Goal: Register for event/course

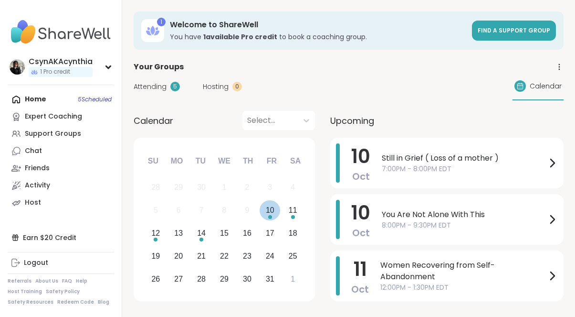
click at [273, 214] on div "10" at bounding box center [270, 209] width 9 height 13
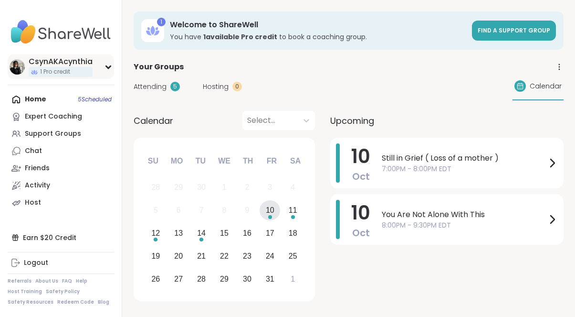
click at [16, 68] on img at bounding box center [17, 66] width 15 height 15
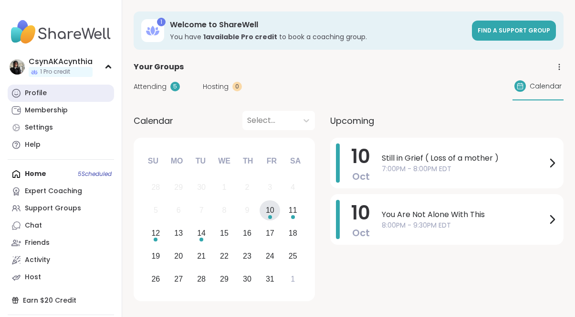
click at [35, 89] on div "Profile" at bounding box center [36, 93] width 22 height 10
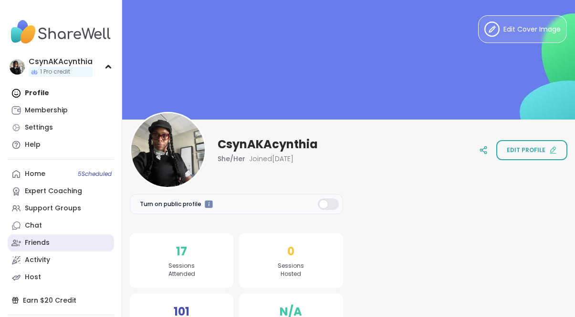
click at [32, 239] on div "Friends" at bounding box center [37, 243] width 25 height 10
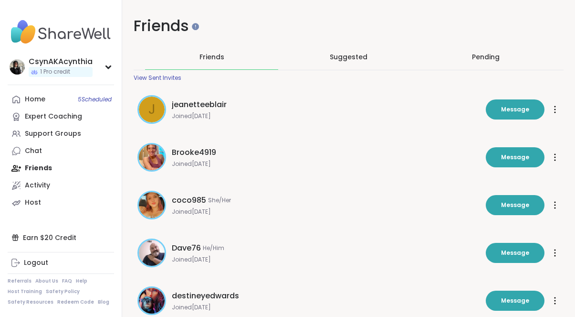
click at [493, 48] on div "Pending" at bounding box center [485, 56] width 133 height 25
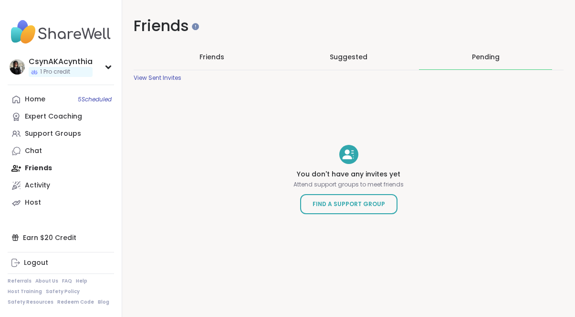
click at [166, 73] on div "Friends Suggested Pending View Sent Invites" at bounding box center [349, 62] width 430 height 37
click at [166, 76] on div "View Sent Invites" at bounding box center [158, 78] width 48 height 8
click at [40, 168] on div "Home 5 Scheduled Expert Coaching Support Groups Chat Friends Activity Host" at bounding box center [61, 151] width 106 height 120
click at [40, 148] on div "Chat" at bounding box center [33, 151] width 17 height 10
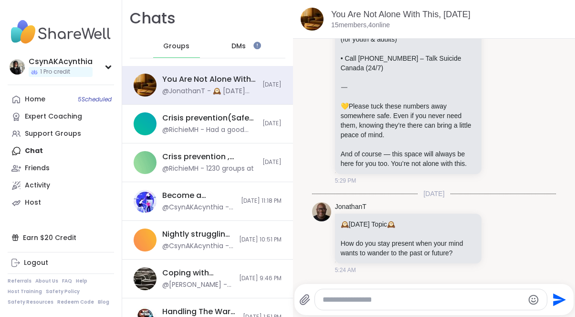
click at [249, 38] on div "DMs" at bounding box center [239, 46] width 47 height 23
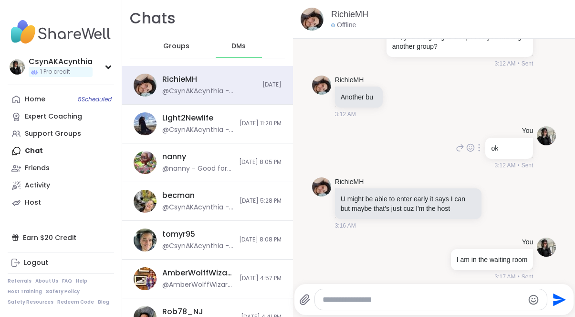
scroll to position [1772, 0]
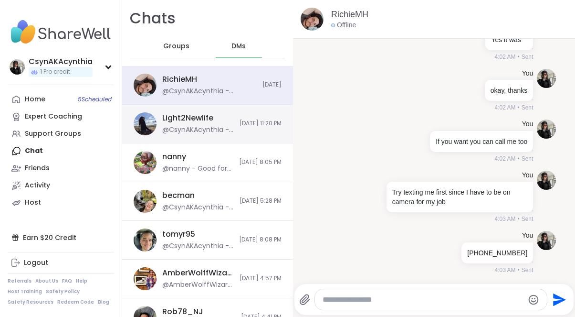
click at [203, 127] on div "@CsynAKAcynthia - But the video is 256 so how do I get it down to at least 100" at bounding box center [198, 130] width 72 height 10
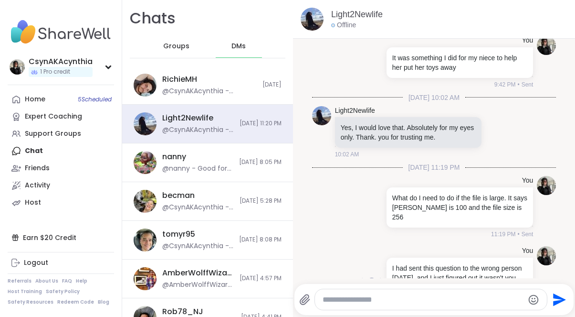
scroll to position [126, 0]
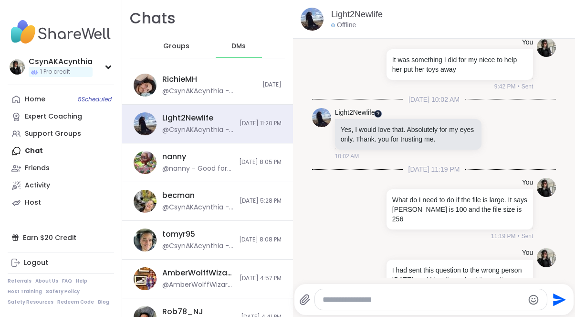
click at [379, 113] on div at bounding box center [378, 113] width 8 height 8
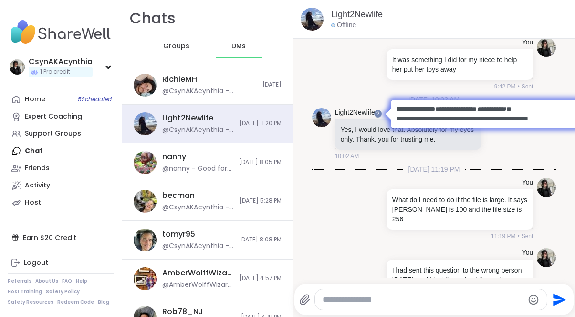
click at [349, 244] on div "You I had sent this question to the wrong person today, and I just figured out …" at bounding box center [434, 284] width 244 height 80
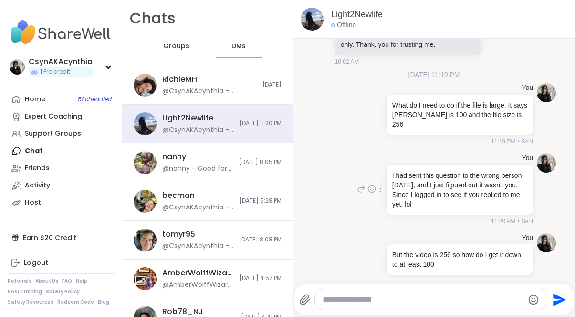
scroll to position [0, 0]
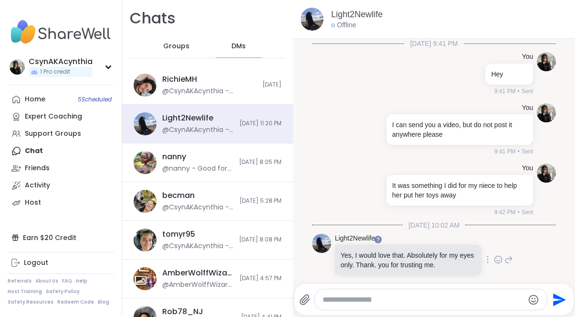
click at [325, 249] on img at bounding box center [321, 242] width 19 height 19
click at [346, 239] on link "Light2Newlife" at bounding box center [355, 238] width 40 height 10
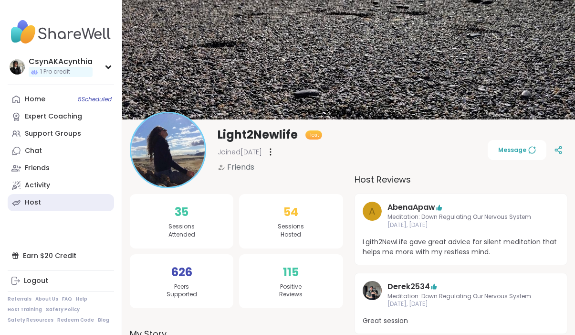
click at [44, 201] on link "Host" at bounding box center [61, 202] width 106 height 17
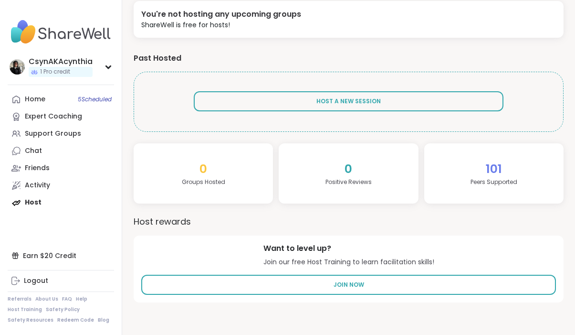
scroll to position [148, 0]
click at [45, 184] on div "Activity" at bounding box center [37, 185] width 25 height 10
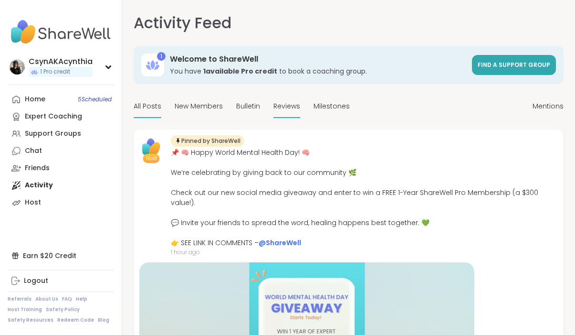
click at [286, 106] on span "Reviews" at bounding box center [287, 106] width 27 height 10
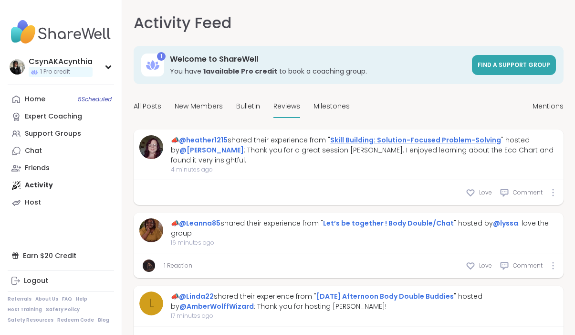
click at [424, 140] on link "Skill Building: Solution-Focused Problem-Solving" at bounding box center [415, 140] width 171 height 10
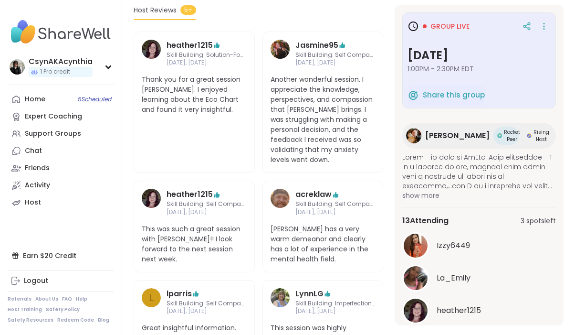
click at [422, 138] on img at bounding box center [413, 135] width 15 height 15
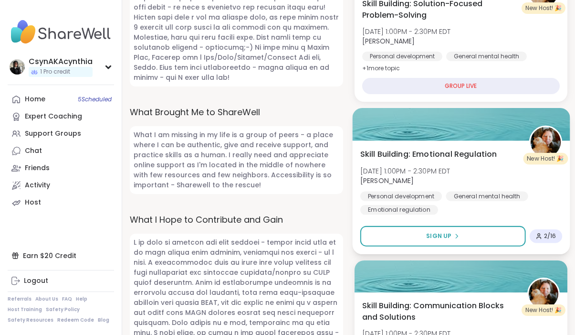
scroll to position [775, 0]
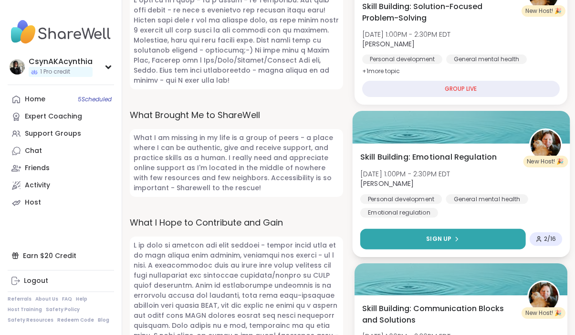
click at [454, 236] on icon at bounding box center [457, 239] width 6 height 6
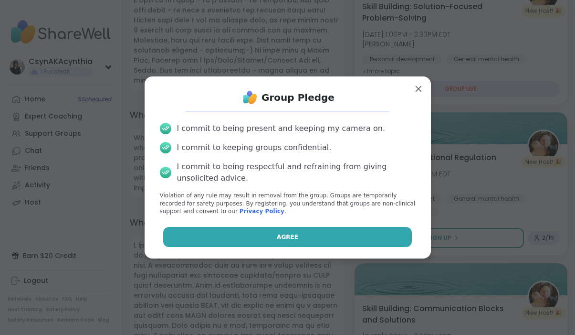
click at [382, 236] on button "Agree" at bounding box center [287, 237] width 249 height 20
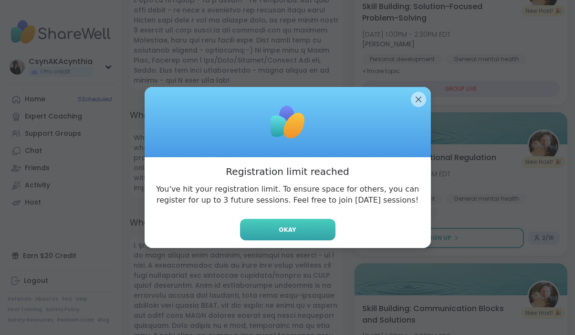
click at [309, 229] on button "Okay" at bounding box center [287, 229] width 95 height 21
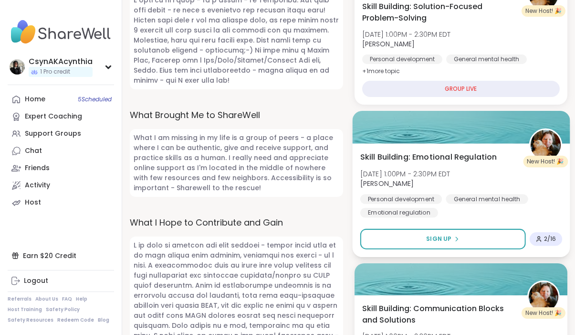
click at [443, 151] on span "Skill Building: Emotional Regulation" at bounding box center [428, 156] width 137 height 11
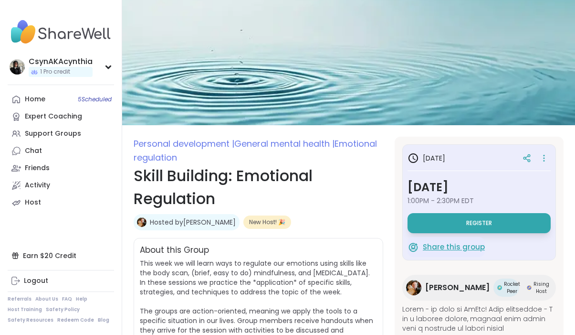
click at [468, 247] on span "Share this group" at bounding box center [454, 247] width 62 height 11
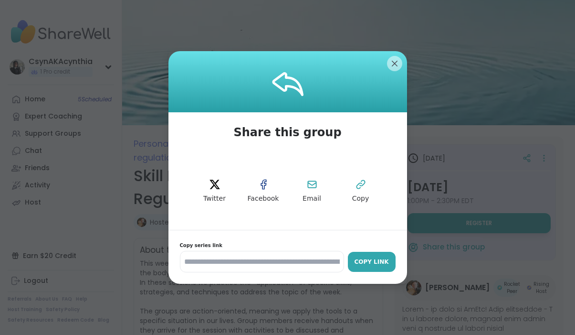
click at [372, 264] on div "Copy Link" at bounding box center [372, 261] width 38 height 9
